Goal: Information Seeking & Learning: Find specific page/section

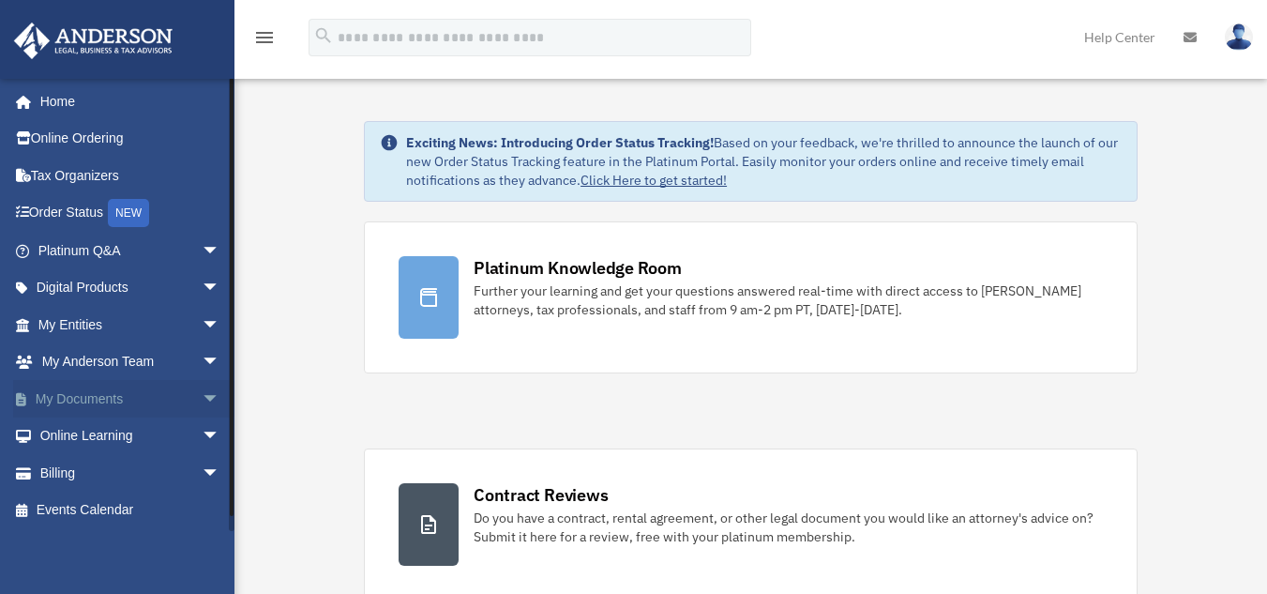
click at [92, 390] on link "My Documents arrow_drop_down" at bounding box center [130, 399] width 235 height 38
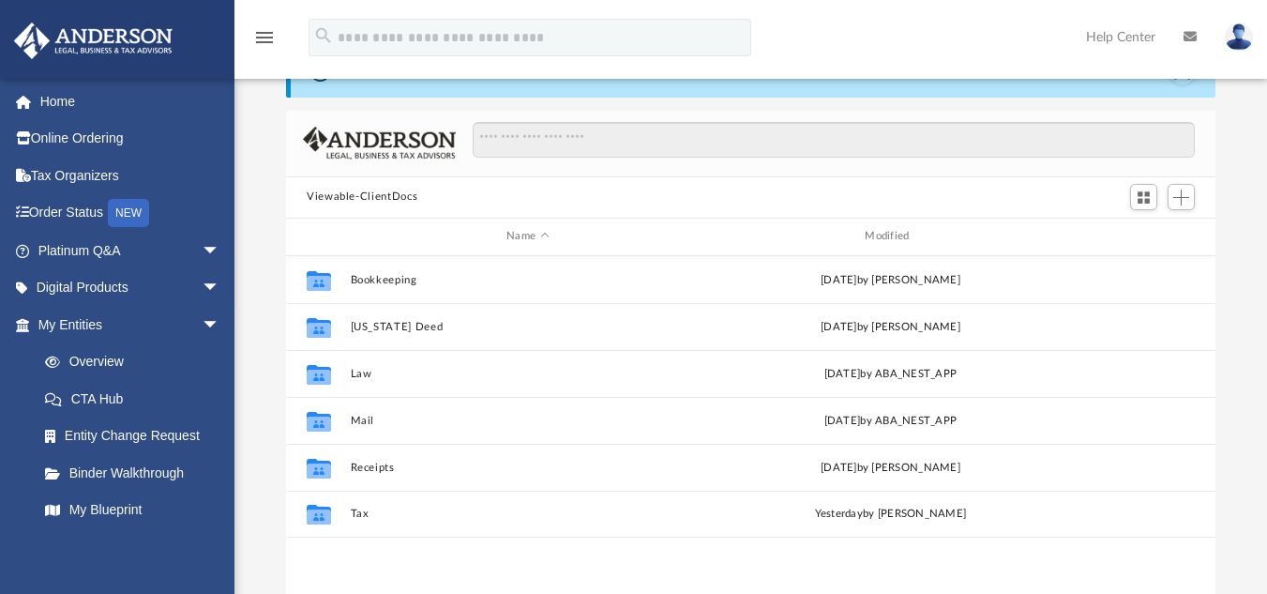
scroll to position [94, 0]
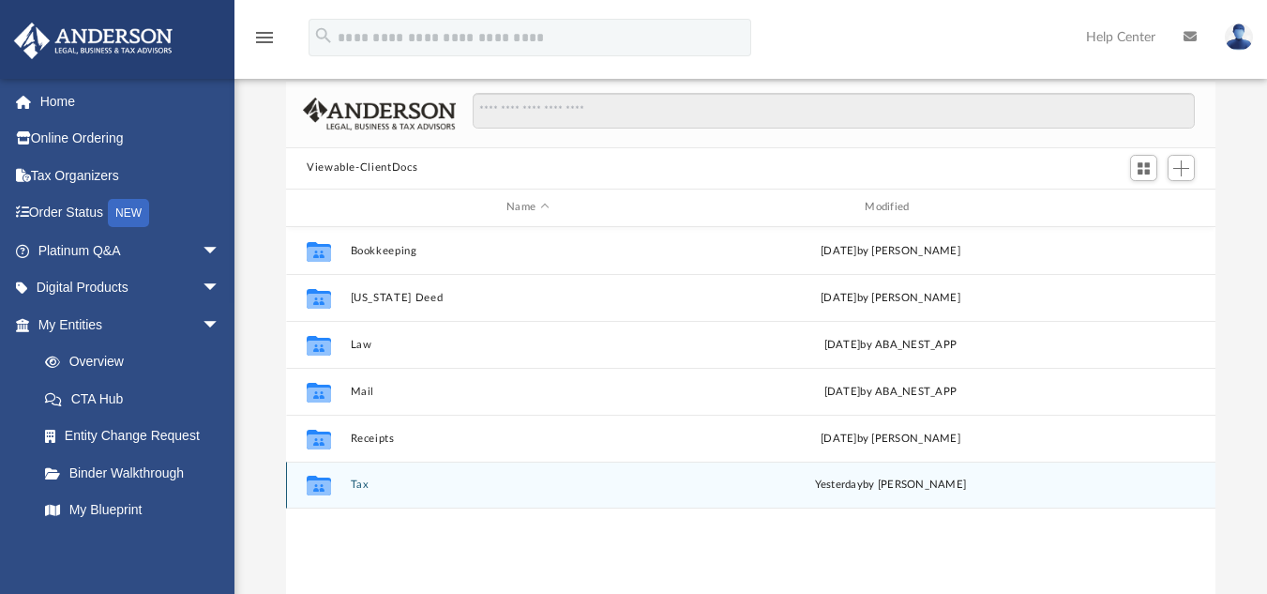
click at [347, 474] on div "Collaborated Folder Tax [DATE] by [PERSON_NAME]" at bounding box center [750, 484] width 929 height 47
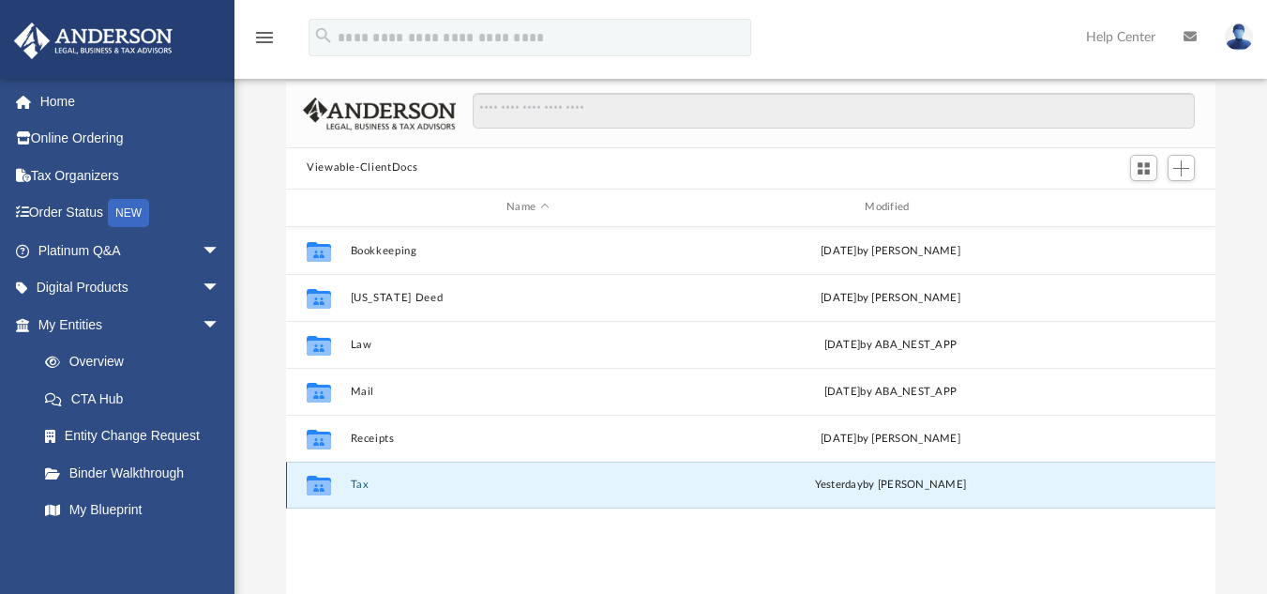
click at [357, 482] on button "Tax" at bounding box center [528, 484] width 354 height 12
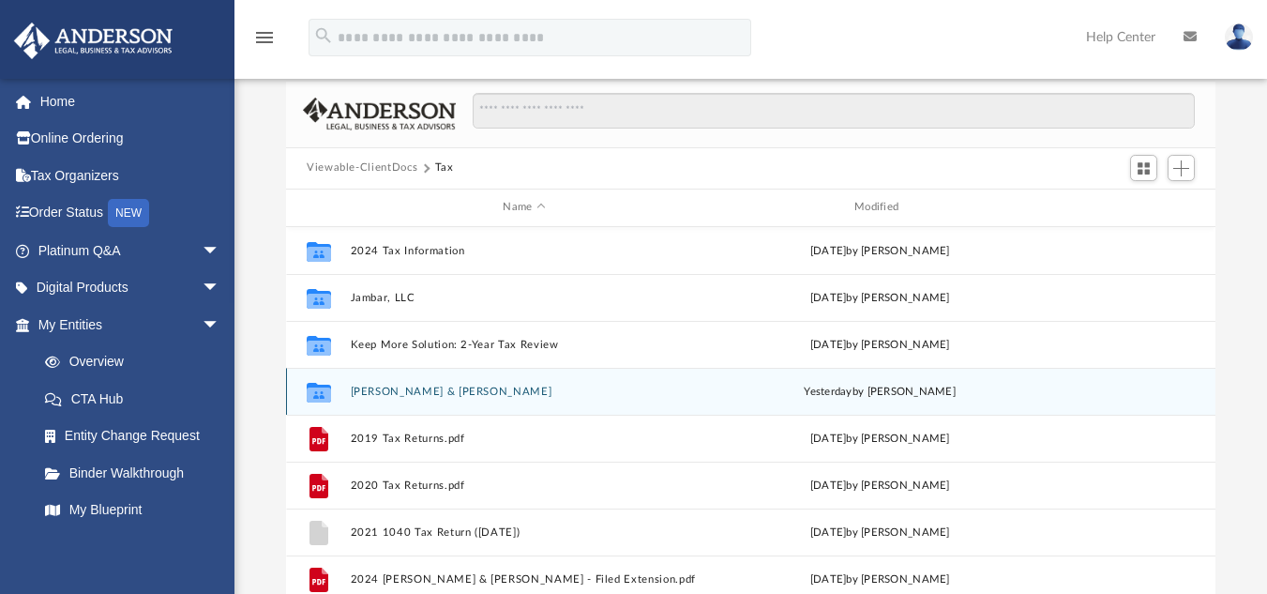
click at [520, 393] on button "[PERSON_NAME] & [PERSON_NAME]" at bounding box center [525, 390] width 348 height 12
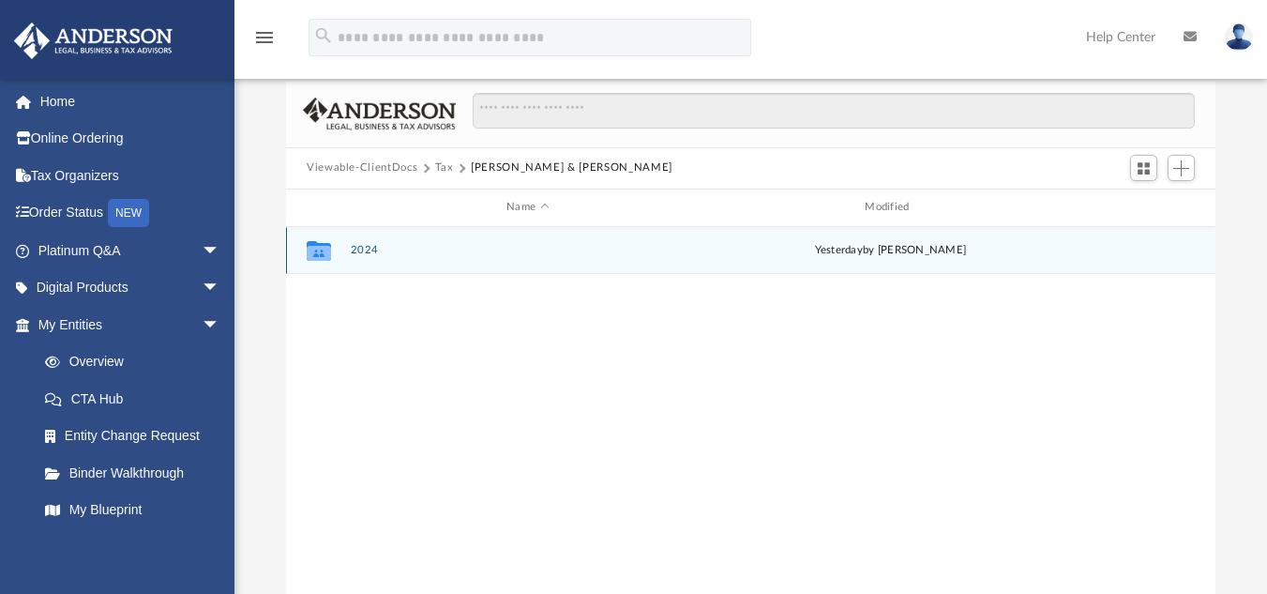
click at [358, 246] on button "2024" at bounding box center [528, 250] width 354 height 12
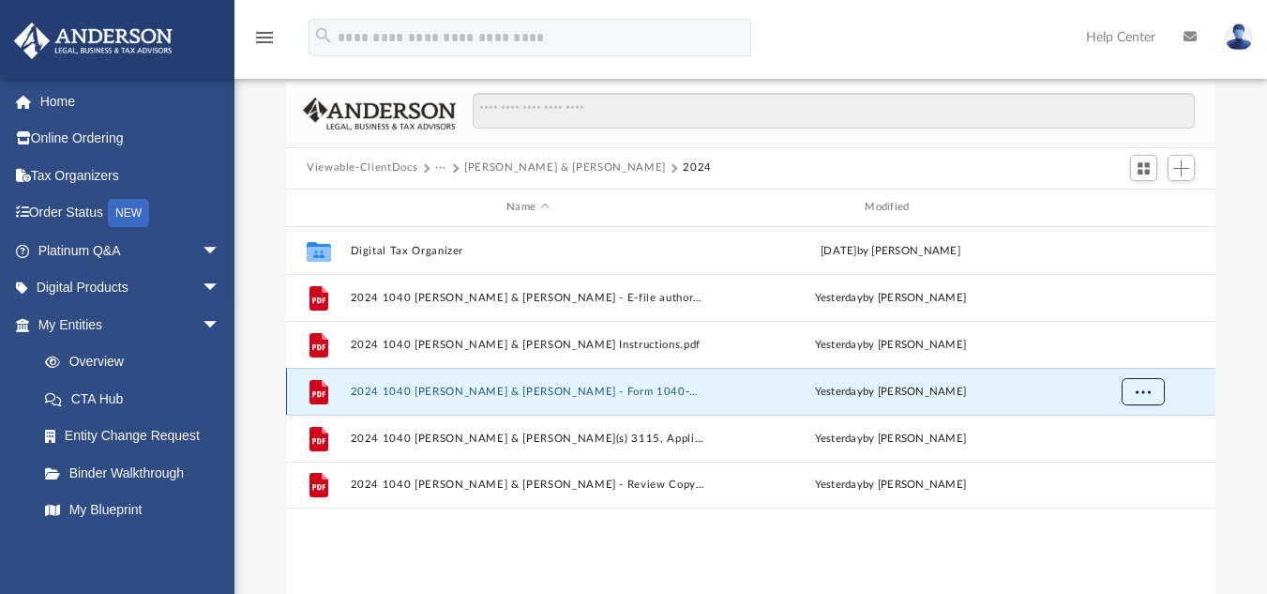
click at [1144, 387] on span "More options" at bounding box center [1143, 390] width 15 height 10
click at [1060, 387] on div "[DATE] by [PERSON_NAME]" at bounding box center [890, 391] width 354 height 17
click at [582, 383] on div "File 2024 1040 [PERSON_NAME] & [PERSON_NAME] - Form 1040-ES Payment Voucher.pdf…" at bounding box center [750, 391] width 929 height 47
click at [591, 399] on div "File 2024 1040 [PERSON_NAME] & [PERSON_NAME] - Form 1040-ES Payment Voucher.pdf…" at bounding box center [750, 391] width 929 height 47
click at [595, 384] on div "File 2024 1040 [PERSON_NAME] & [PERSON_NAME] - Form 1040-ES Payment Voucher.pdf…" at bounding box center [750, 391] width 929 height 47
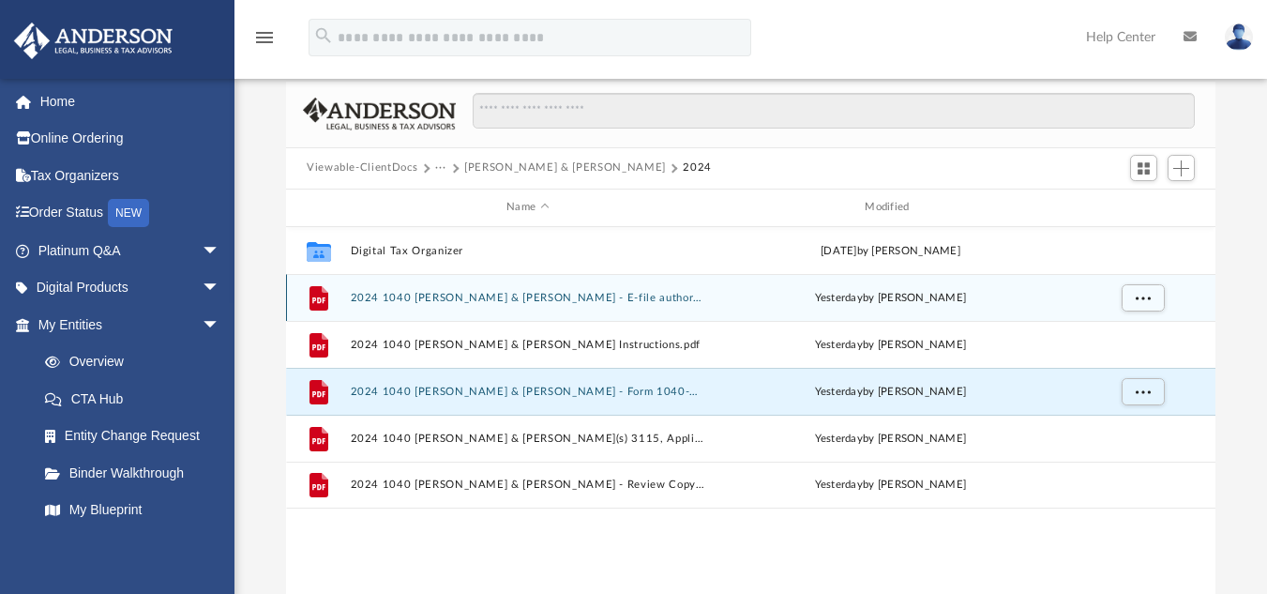
click at [605, 300] on button "2024 1040 [PERSON_NAME] & [PERSON_NAME] - E-file authorisation - please sign.pdf" at bounding box center [528, 297] width 354 height 12
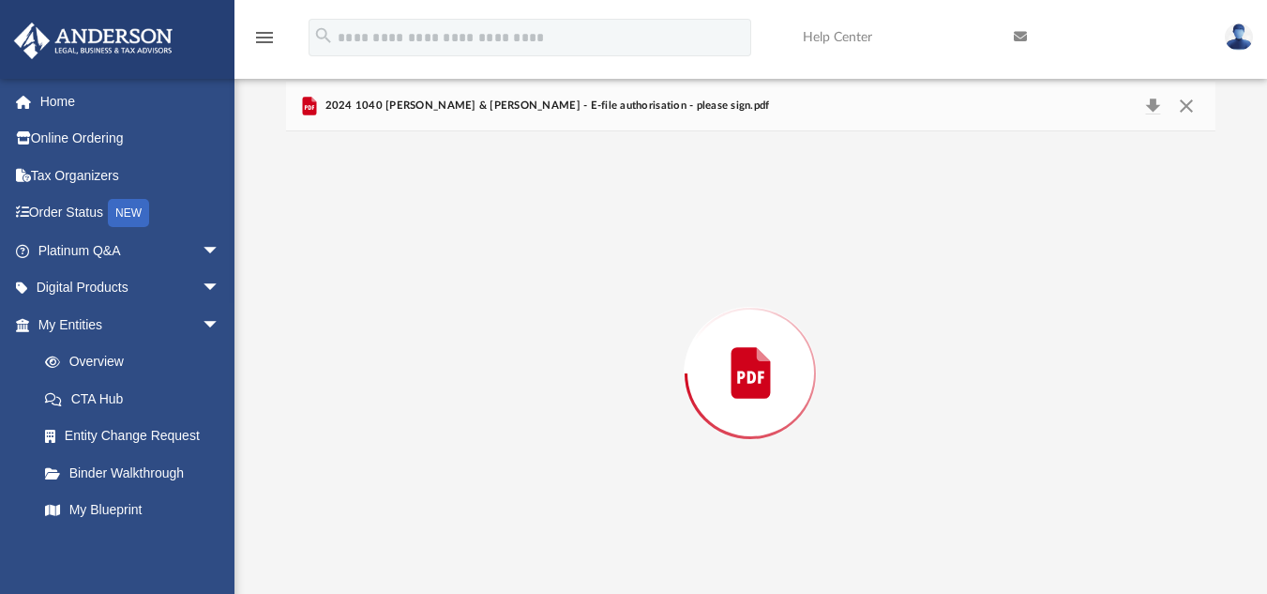
scroll to position [115, 0]
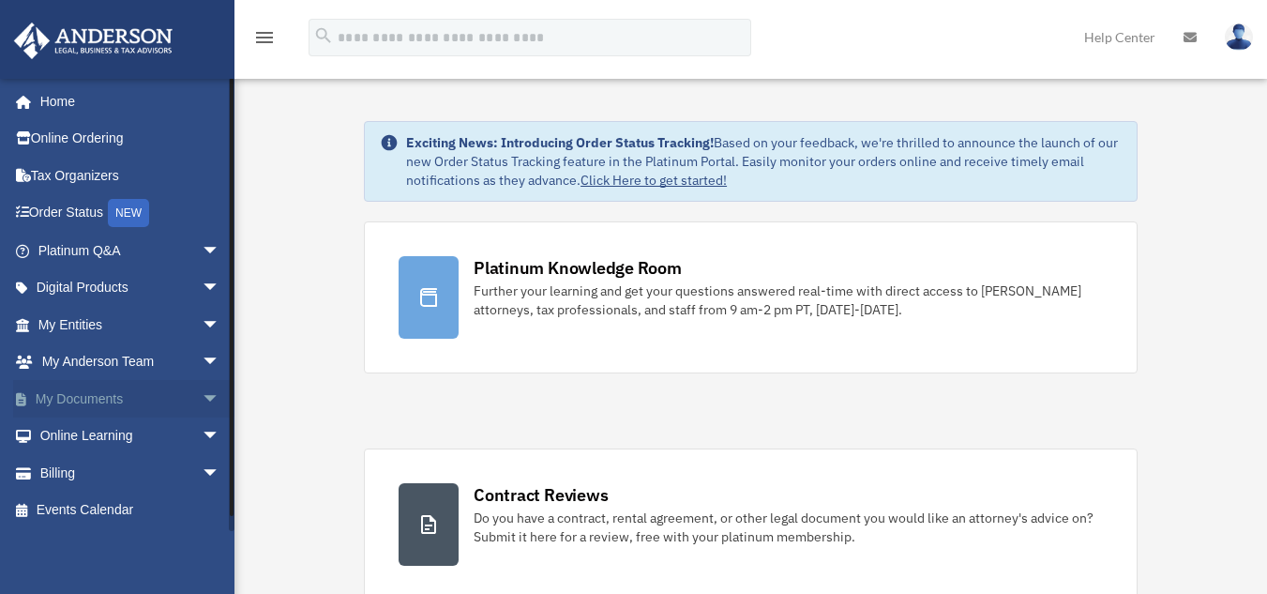
click at [114, 392] on link "My Documents arrow_drop_down" at bounding box center [130, 399] width 235 height 38
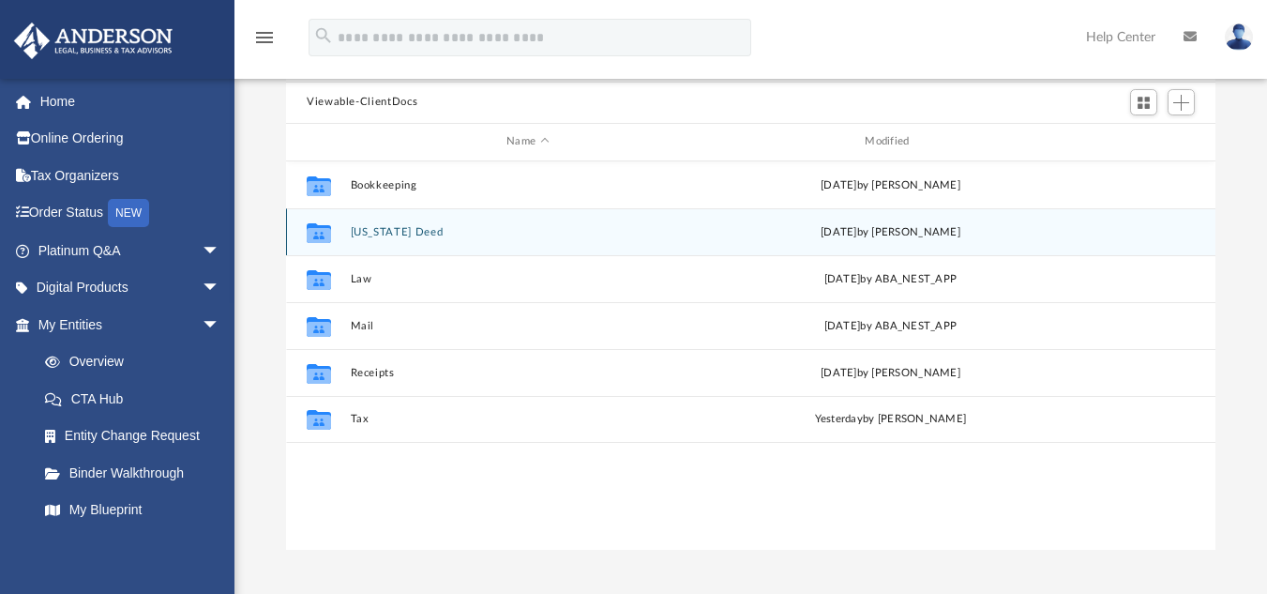
scroll to position [188, 0]
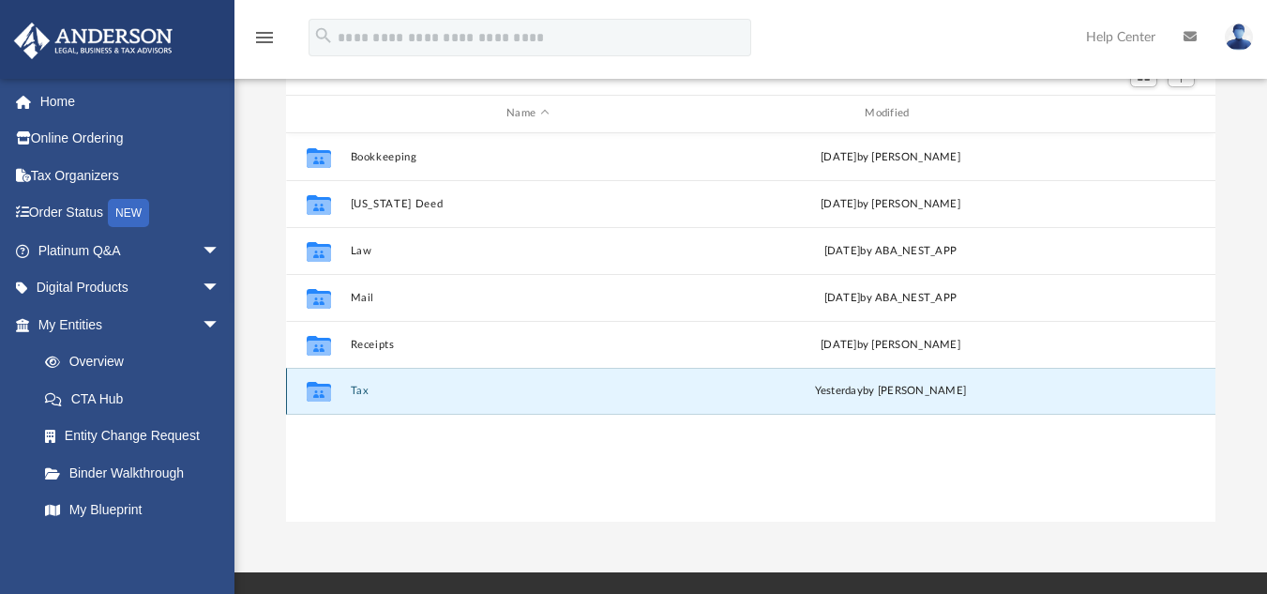
click at [356, 386] on button "Tax" at bounding box center [528, 390] width 354 height 12
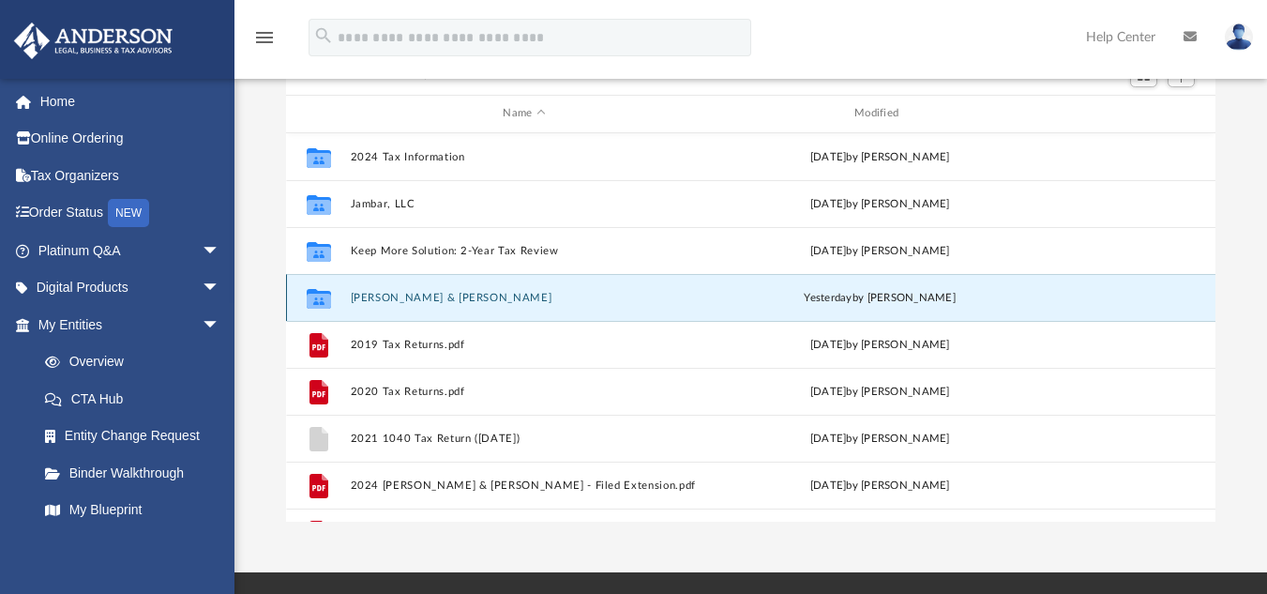
click at [459, 293] on button "Peterson, Christopher & Stephanie" at bounding box center [525, 297] width 348 height 12
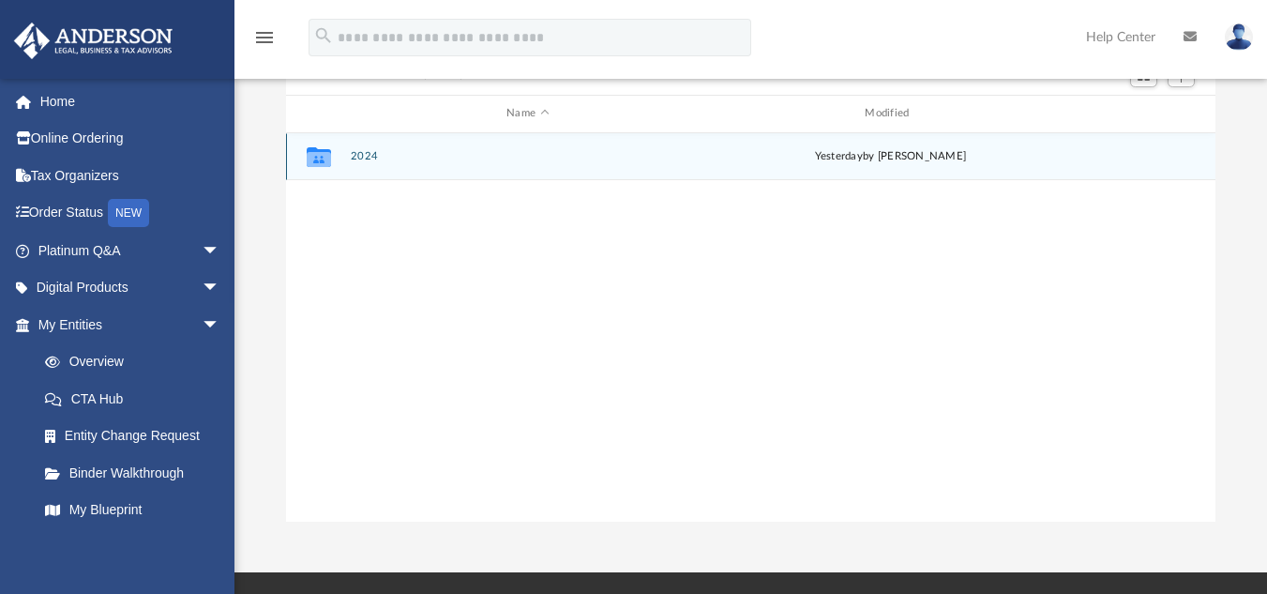
click at [367, 153] on button "2024" at bounding box center [528, 156] width 354 height 12
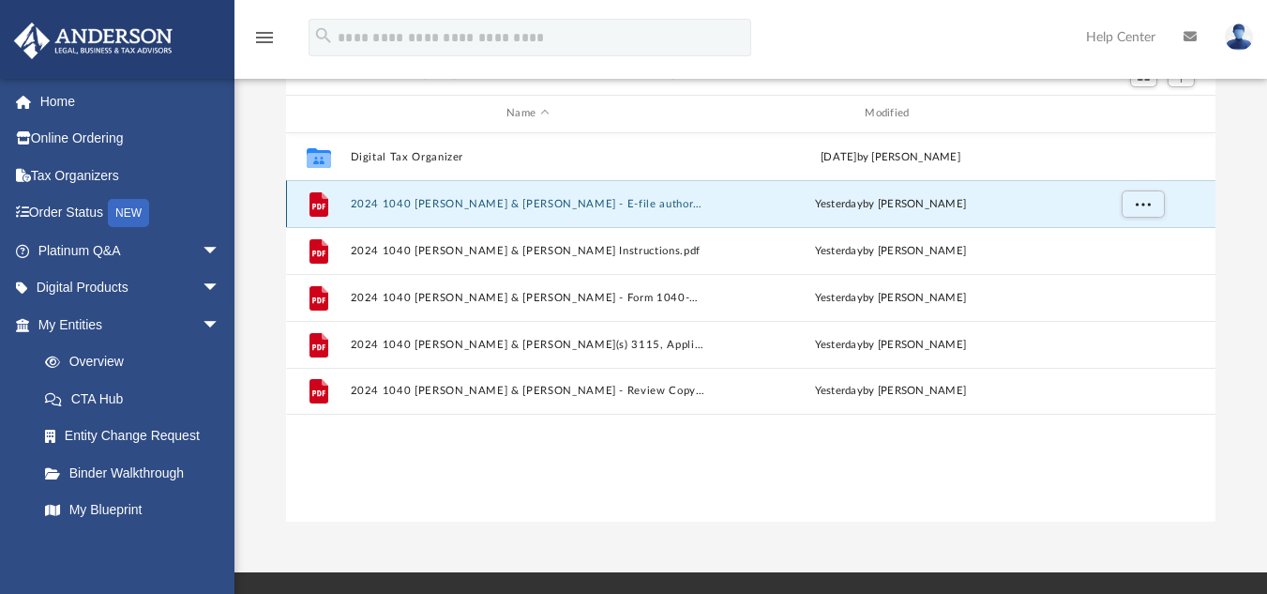
click at [390, 197] on button "2024 1040 Peterson, Christopher & Stephanie - E-file authorisation - please sig…" at bounding box center [528, 203] width 354 height 12
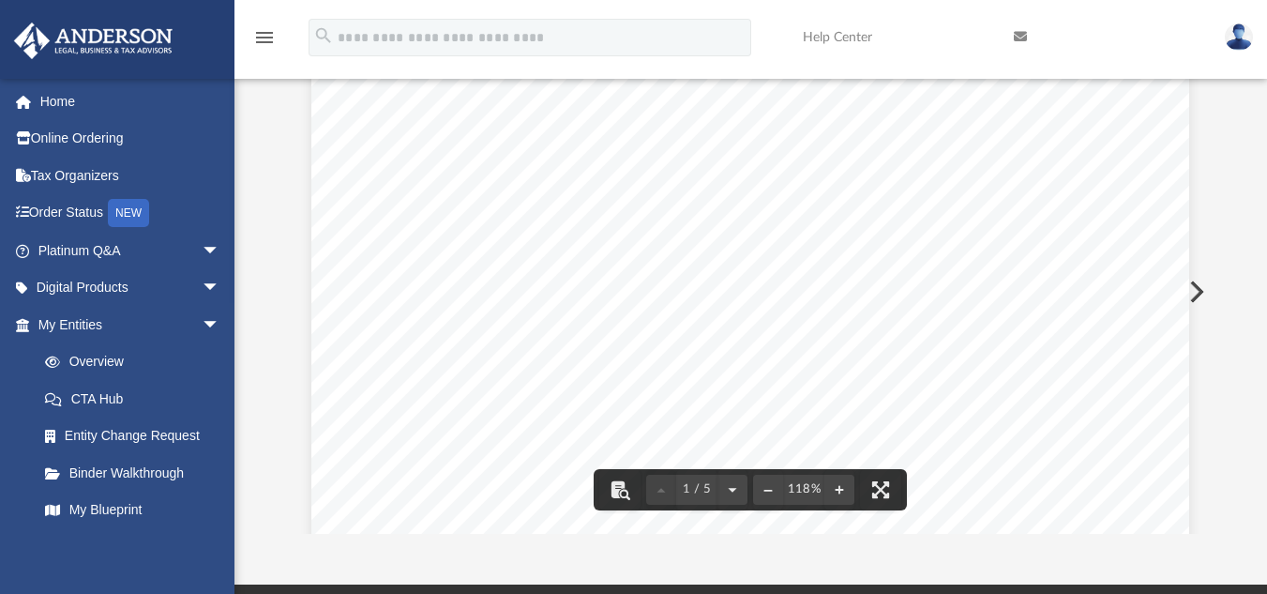
scroll to position [656, 0]
click at [646, 245] on div "(Rev. January 2021) 419995 04-01-24 Social security number Spouse's social secu…" at bounding box center [750, 28] width 878 height 1242
click at [576, 362] on div "(Rev. January 2021) 419995 04-01-24 Social security number Spouse's social secu…" at bounding box center [750, 310] width 878 height 1242
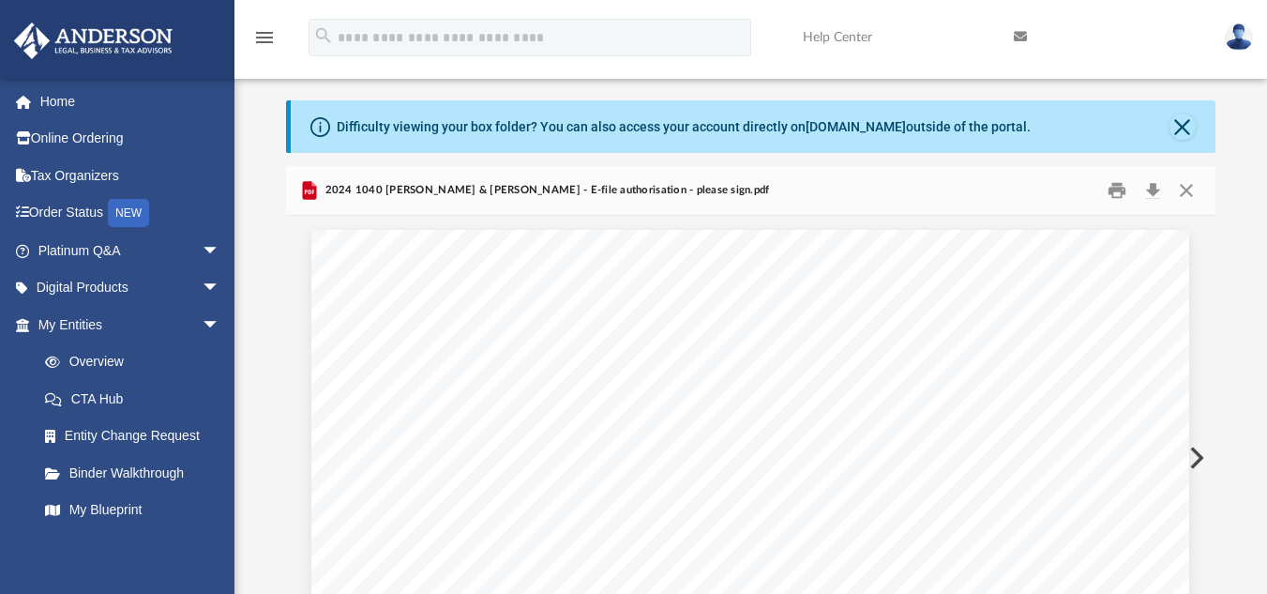
scroll to position [0, 0]
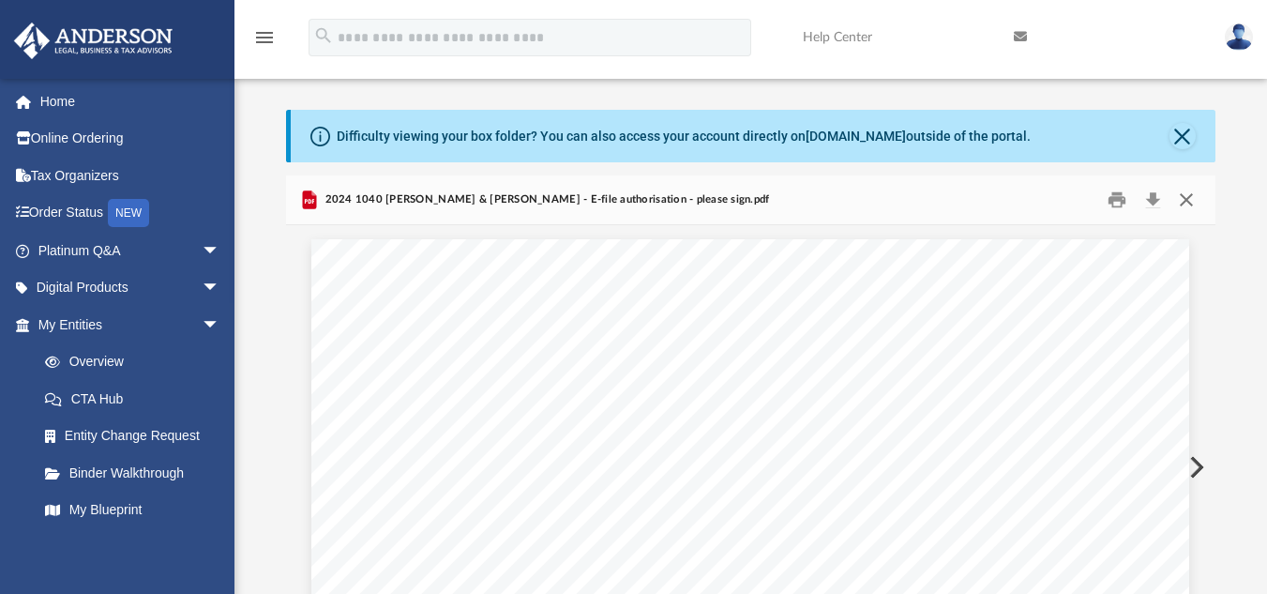
click at [1192, 198] on button "Close" at bounding box center [1186, 199] width 34 height 29
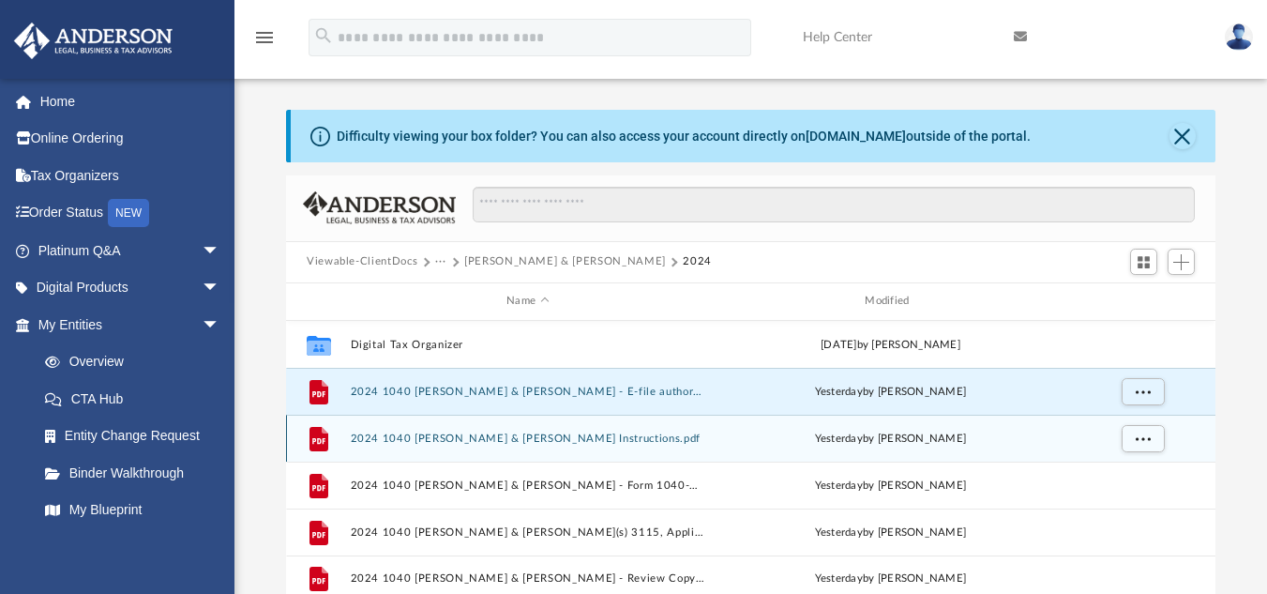
click at [580, 439] on button "2024 1040 [PERSON_NAME] & [PERSON_NAME] Instructions.pdf" at bounding box center [528, 437] width 354 height 12
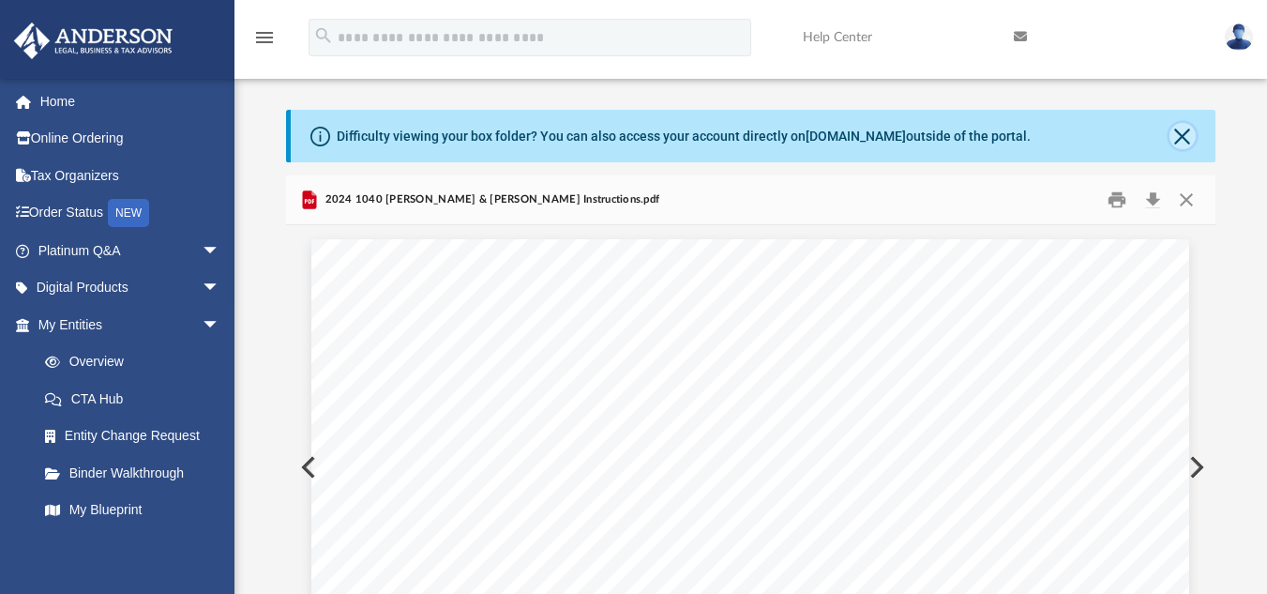
click at [1180, 147] on button "Close" at bounding box center [1182, 136] width 26 height 26
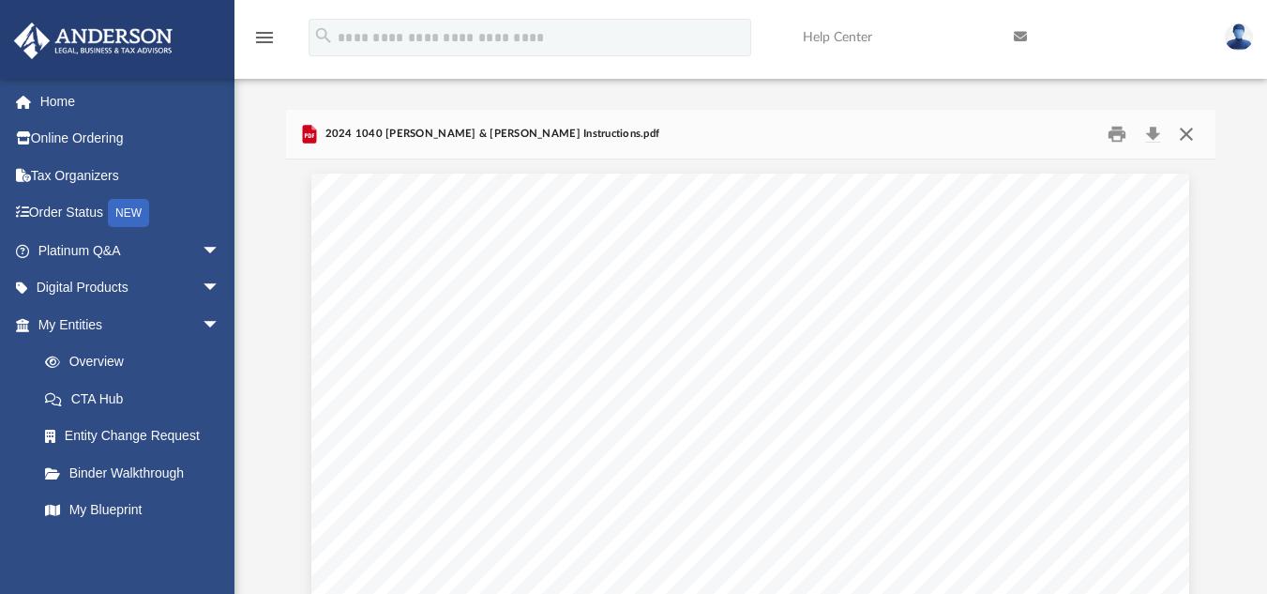
click at [1192, 131] on button "Close" at bounding box center [1186, 133] width 34 height 29
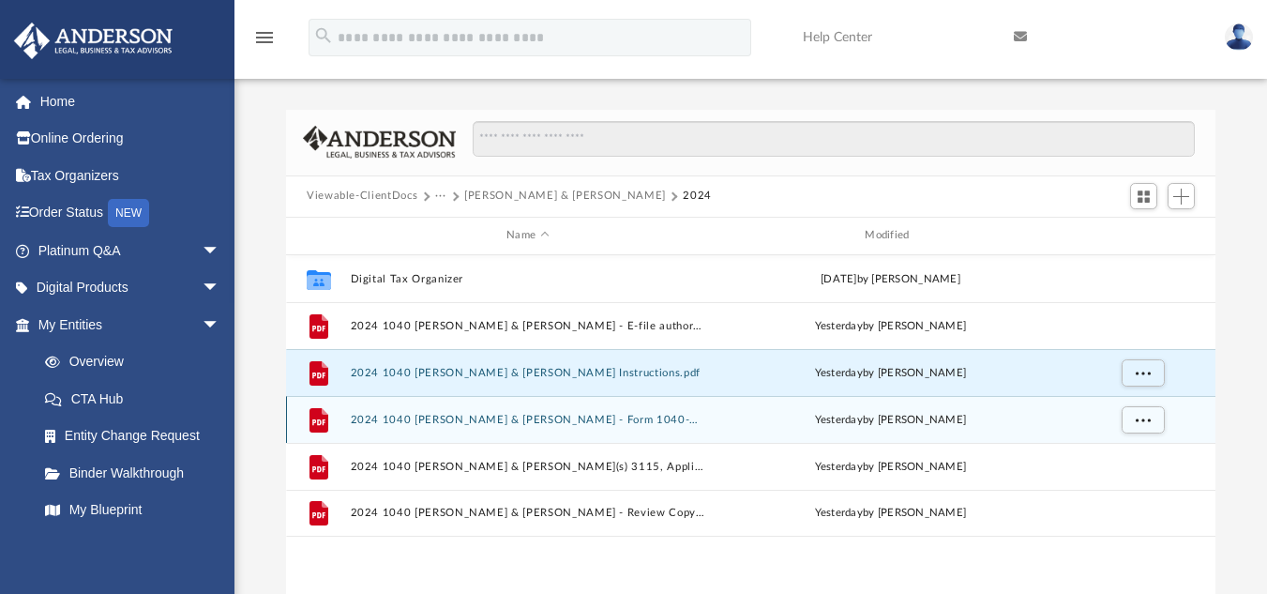
click at [677, 421] on button "2024 1040 [PERSON_NAME] & [PERSON_NAME] - Form 1040-ES Payment Voucher.pdf" at bounding box center [528, 419] width 354 height 12
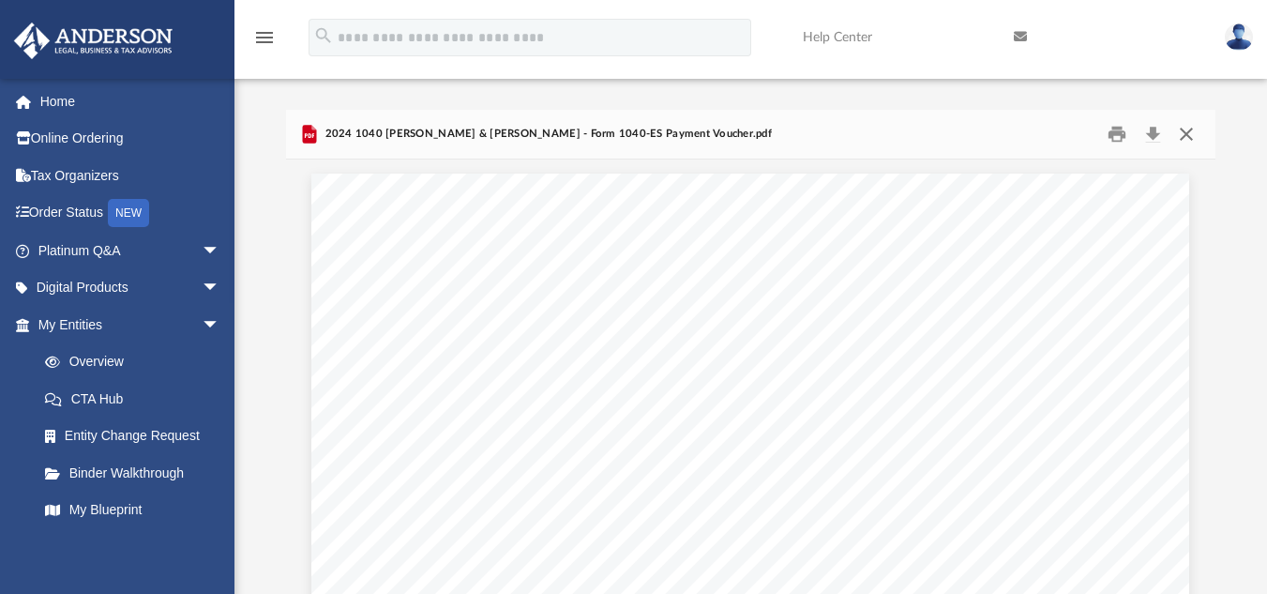
click at [1180, 131] on button "Close" at bounding box center [1186, 133] width 34 height 29
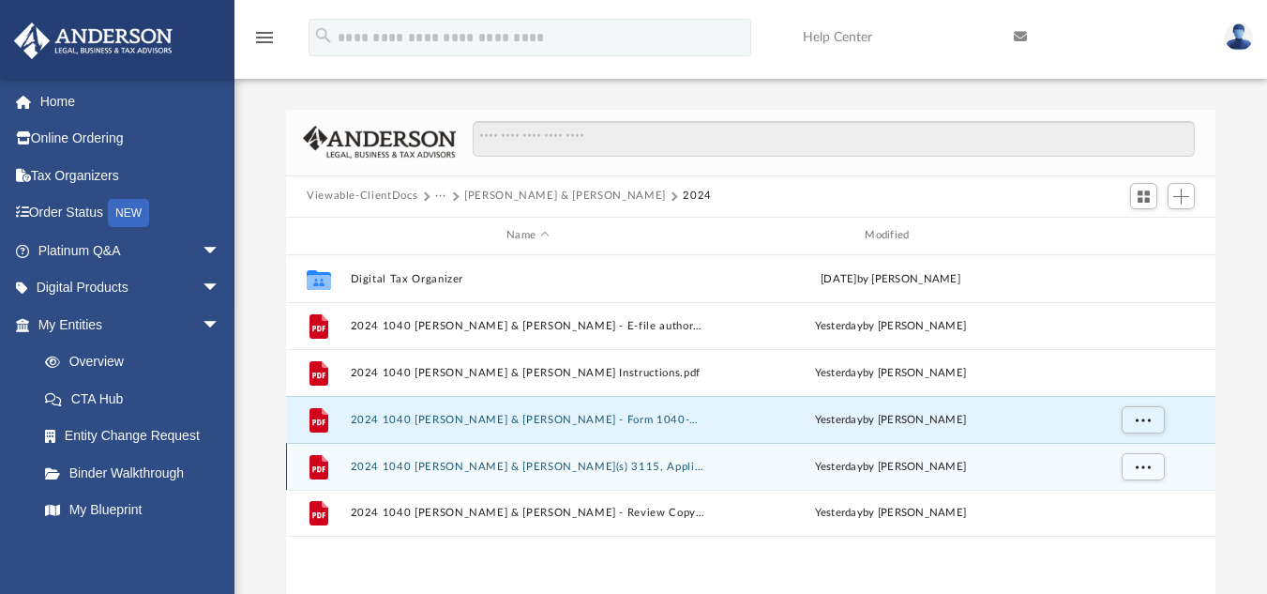
click at [606, 471] on button "2024 1040 [PERSON_NAME] & [PERSON_NAME](s) 3115, Application for Change in Acco…" at bounding box center [528, 465] width 354 height 12
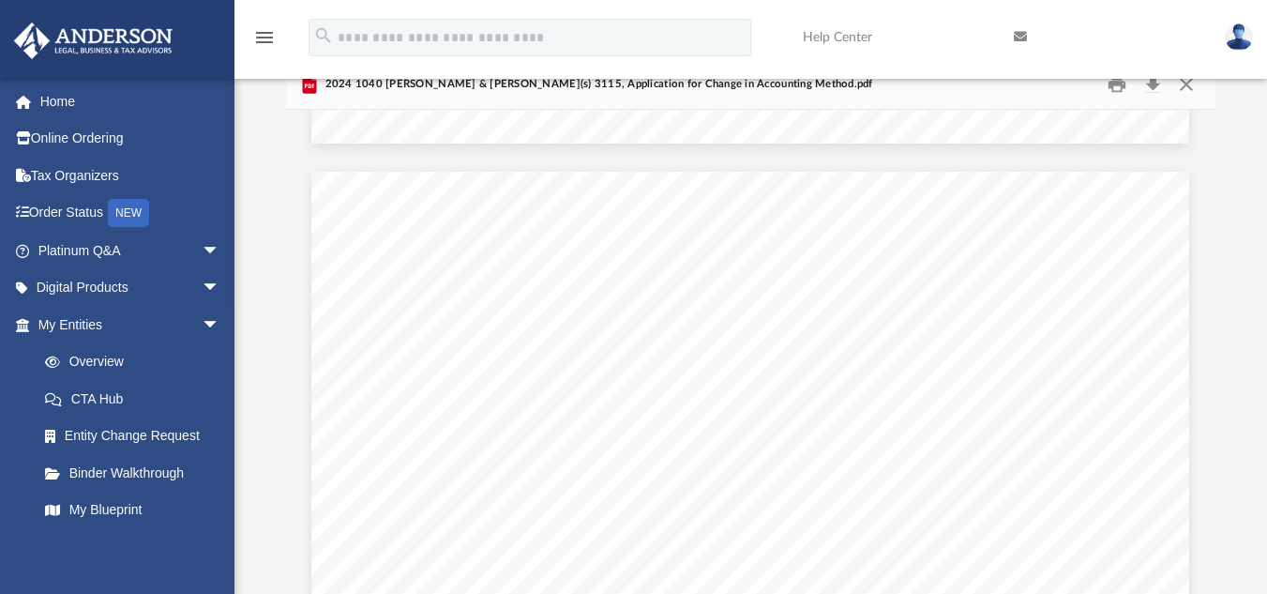
scroll to position [5064, 0]
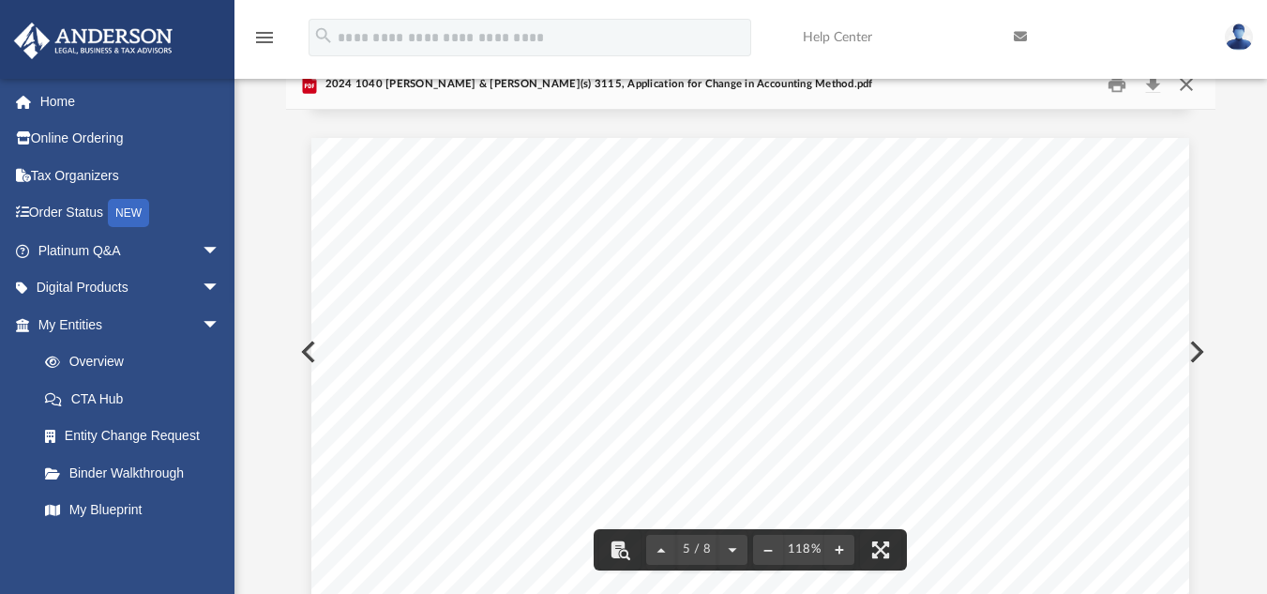
click at [1192, 96] on button "Close" at bounding box center [1186, 83] width 34 height 29
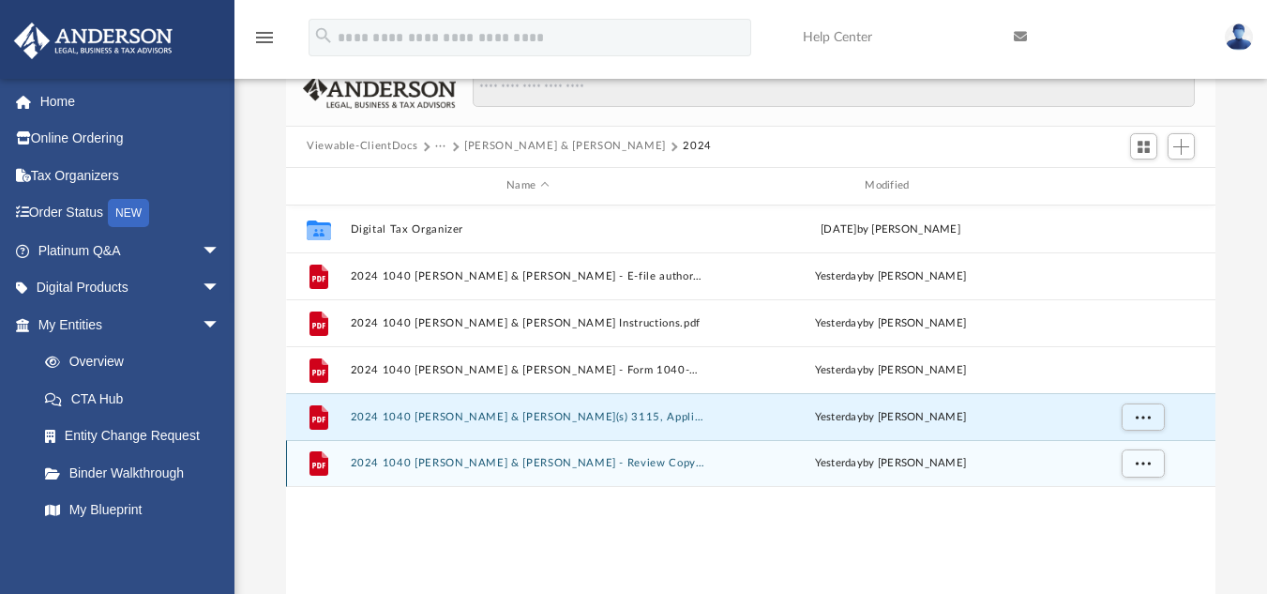
click at [595, 462] on button "2024 1040 [PERSON_NAME] & [PERSON_NAME] - Review Copy.pdf" at bounding box center [528, 463] width 354 height 12
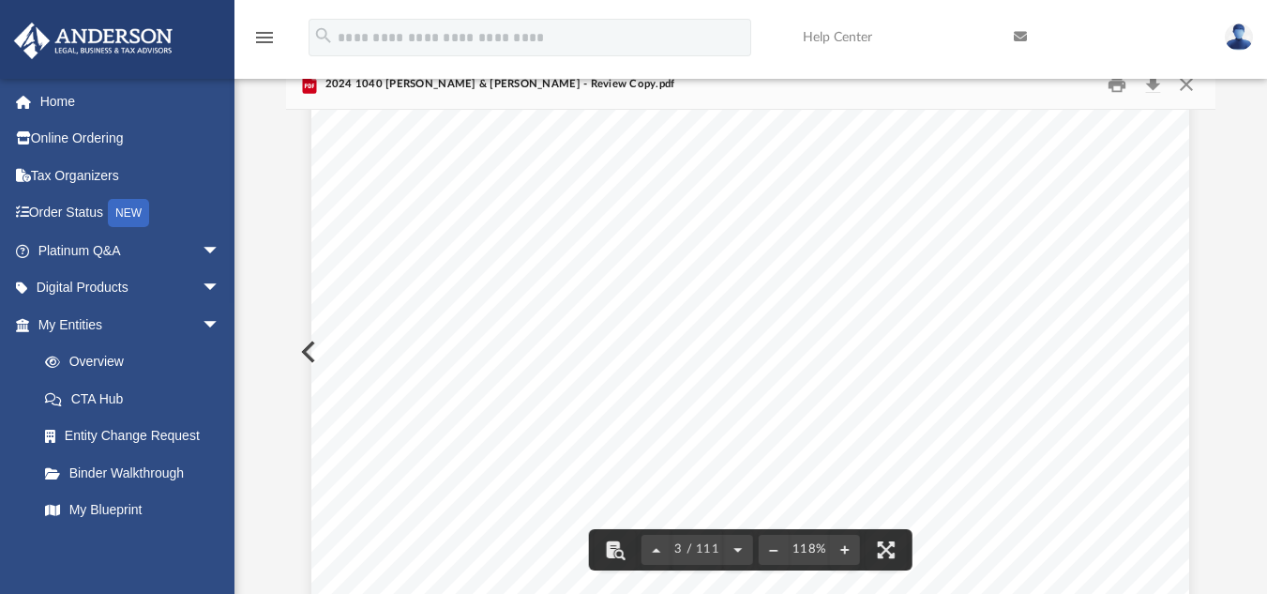
scroll to position [2626, 0]
click at [1195, 89] on button "Close" at bounding box center [1186, 83] width 34 height 29
